Goal: Navigation & Orientation: Find specific page/section

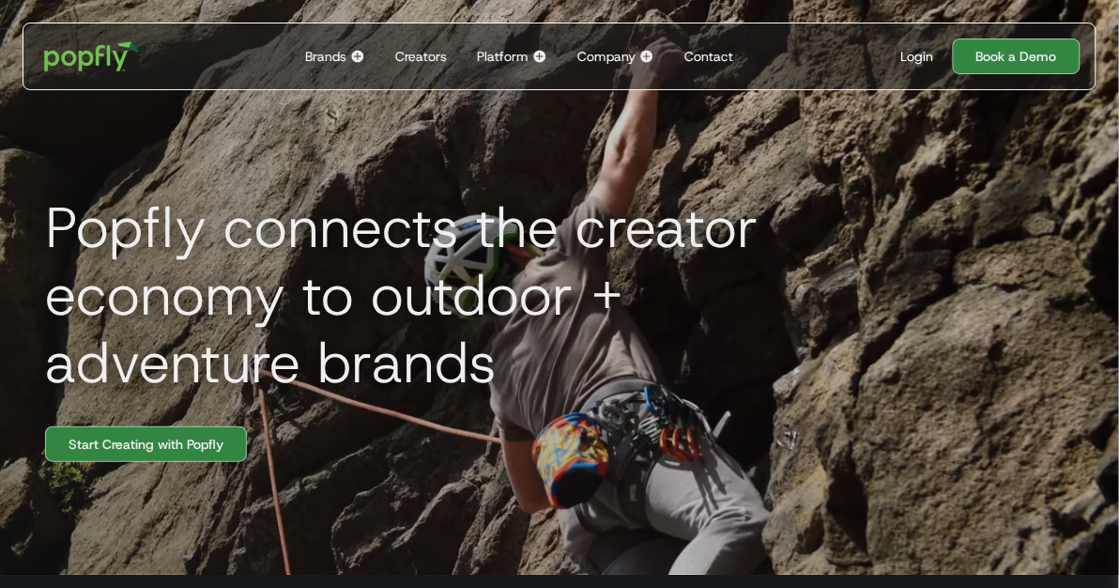
click at [493, 52] on div "Platform" at bounding box center [503, 56] width 52 height 19
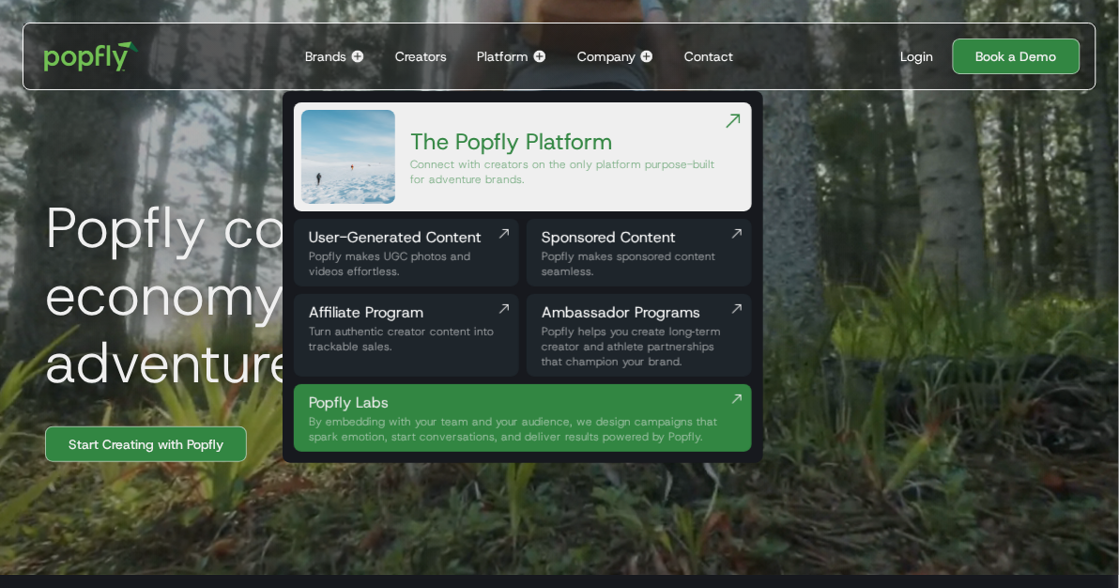
click at [501, 177] on div "Connect with creators on the only platform purpose-built for adventure brands." at bounding box center [566, 172] width 312 height 30
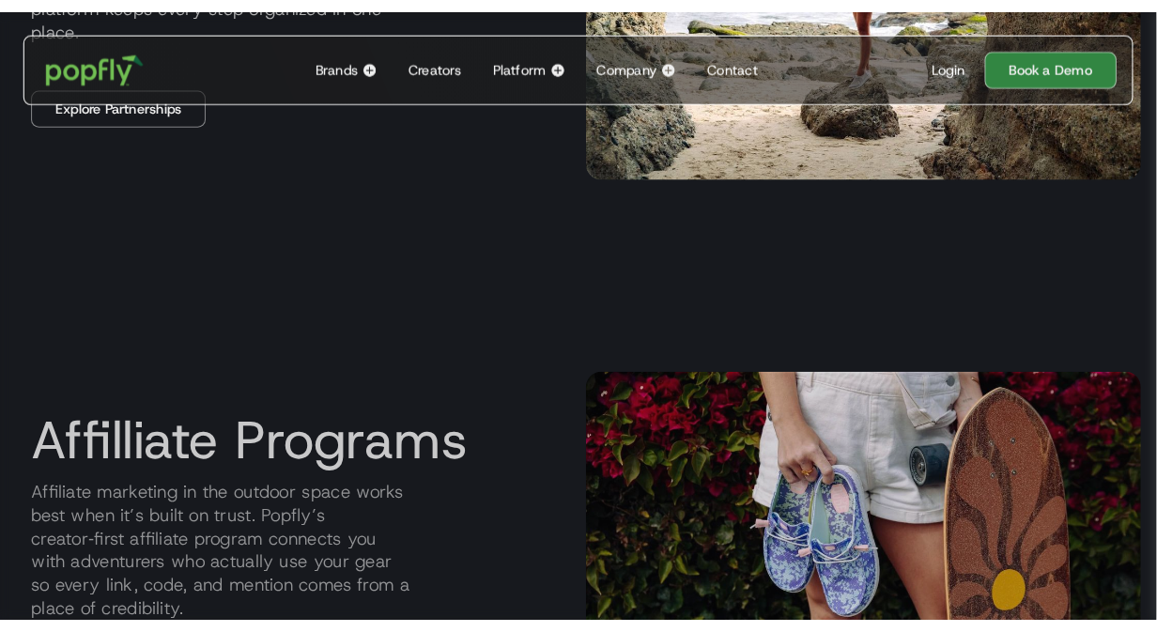
scroll to position [1643, 0]
